Goal: Transaction & Acquisition: Download file/media

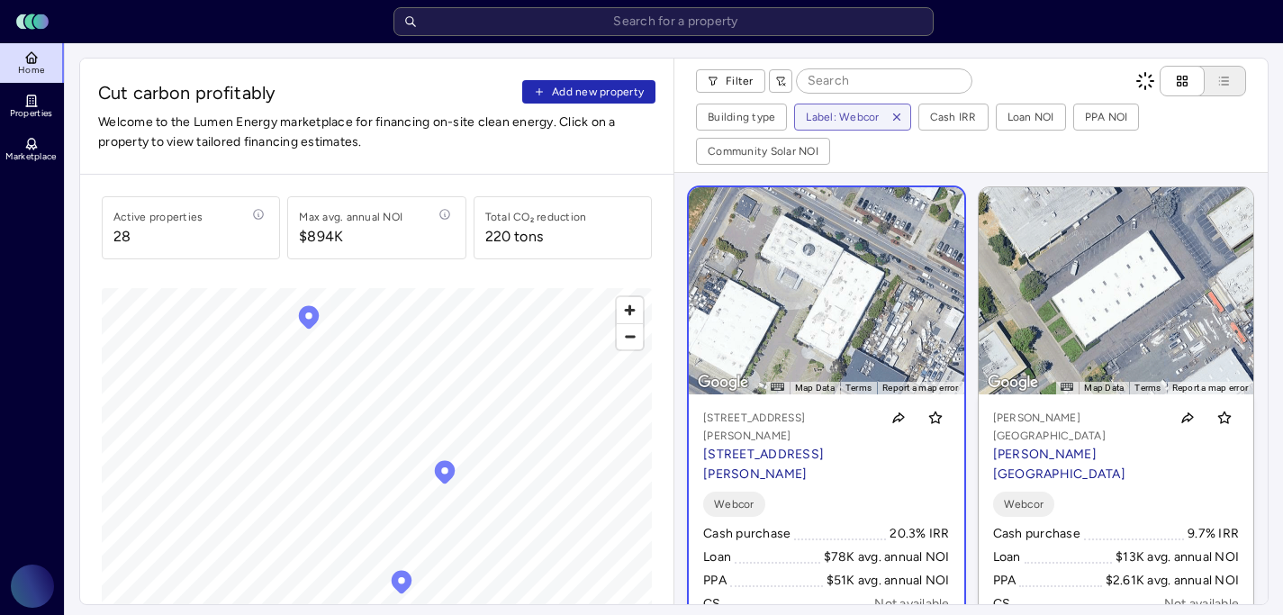
scroll to position [84, 0]
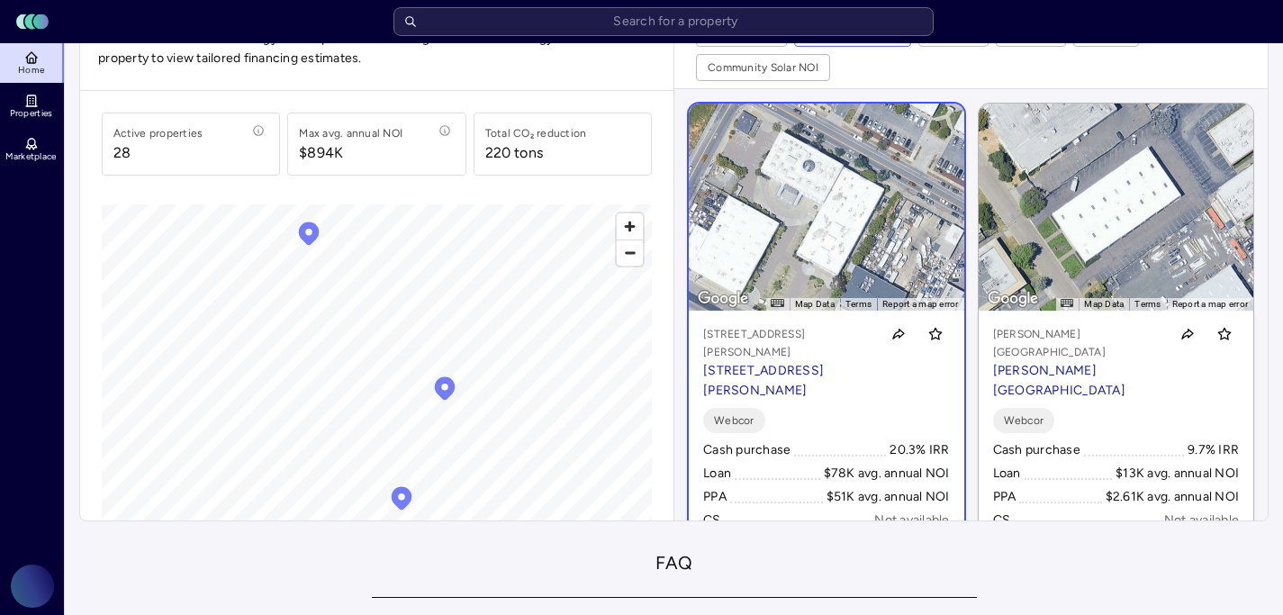
click at [906, 194] on link "← Move left → Move right ↑ Move up ↓ Move down + Zoom in - Zoom out Home Jump l…" at bounding box center [826, 324] width 275 height 441
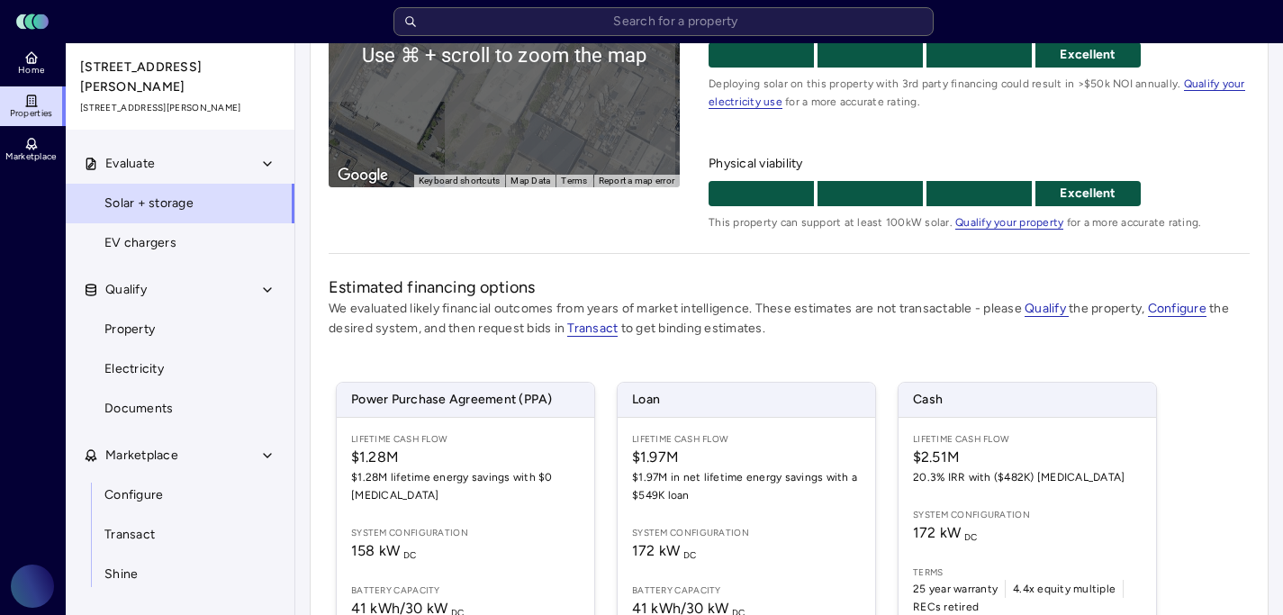
scroll to position [316, 0]
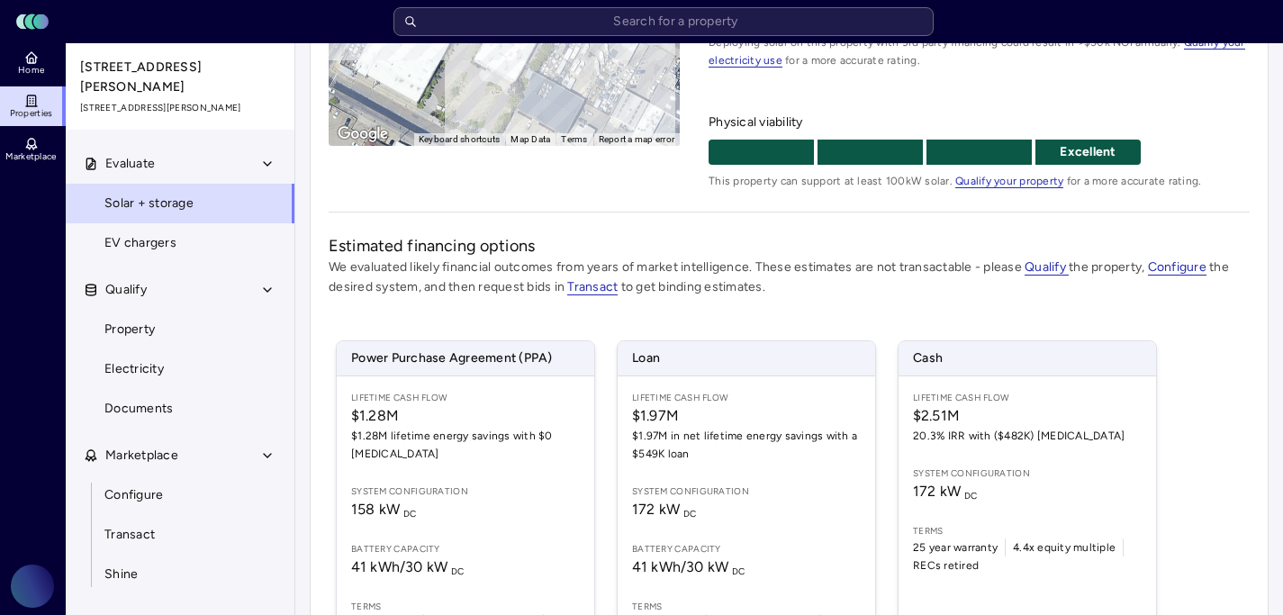
click at [908, 317] on div "Estimated financing options We evaluated likely financial outcomes from years o…" at bounding box center [789, 490] width 921 height 512
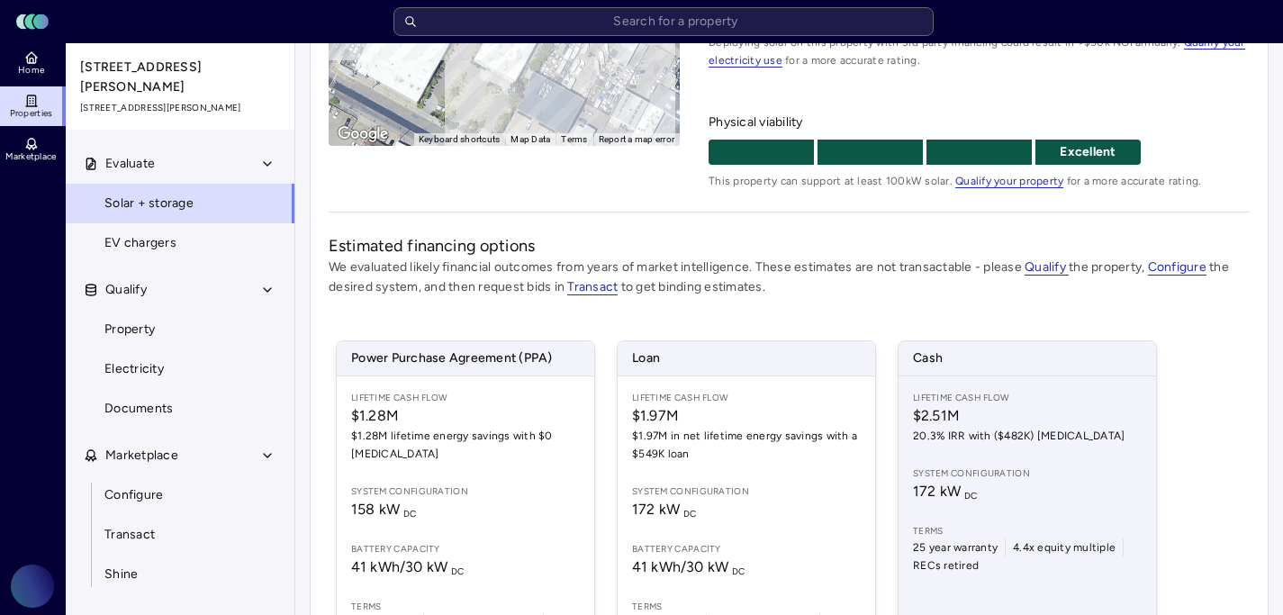
click at [1056, 438] on span "20.3% IRR with ($482K) [MEDICAL_DATA]" at bounding box center [1027, 436] width 229 height 18
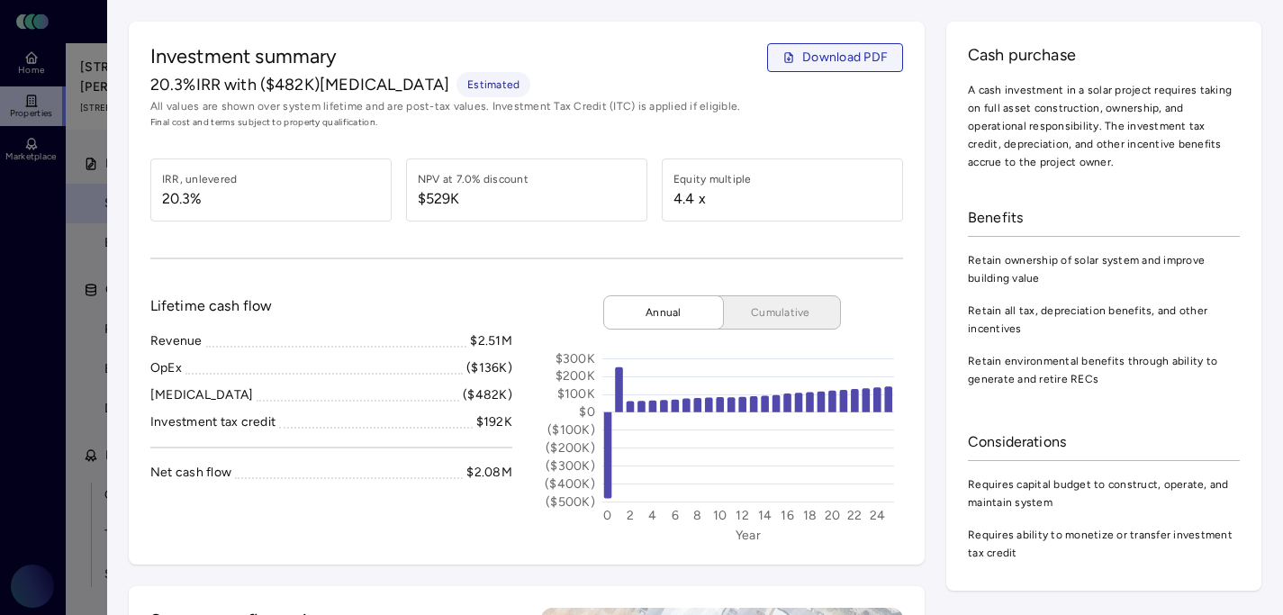
click at [829, 54] on span "Download PDF" at bounding box center [845, 58] width 86 height 20
click at [86, 203] on div at bounding box center [641, 307] width 1283 height 615
